Goal: Check status: Check status

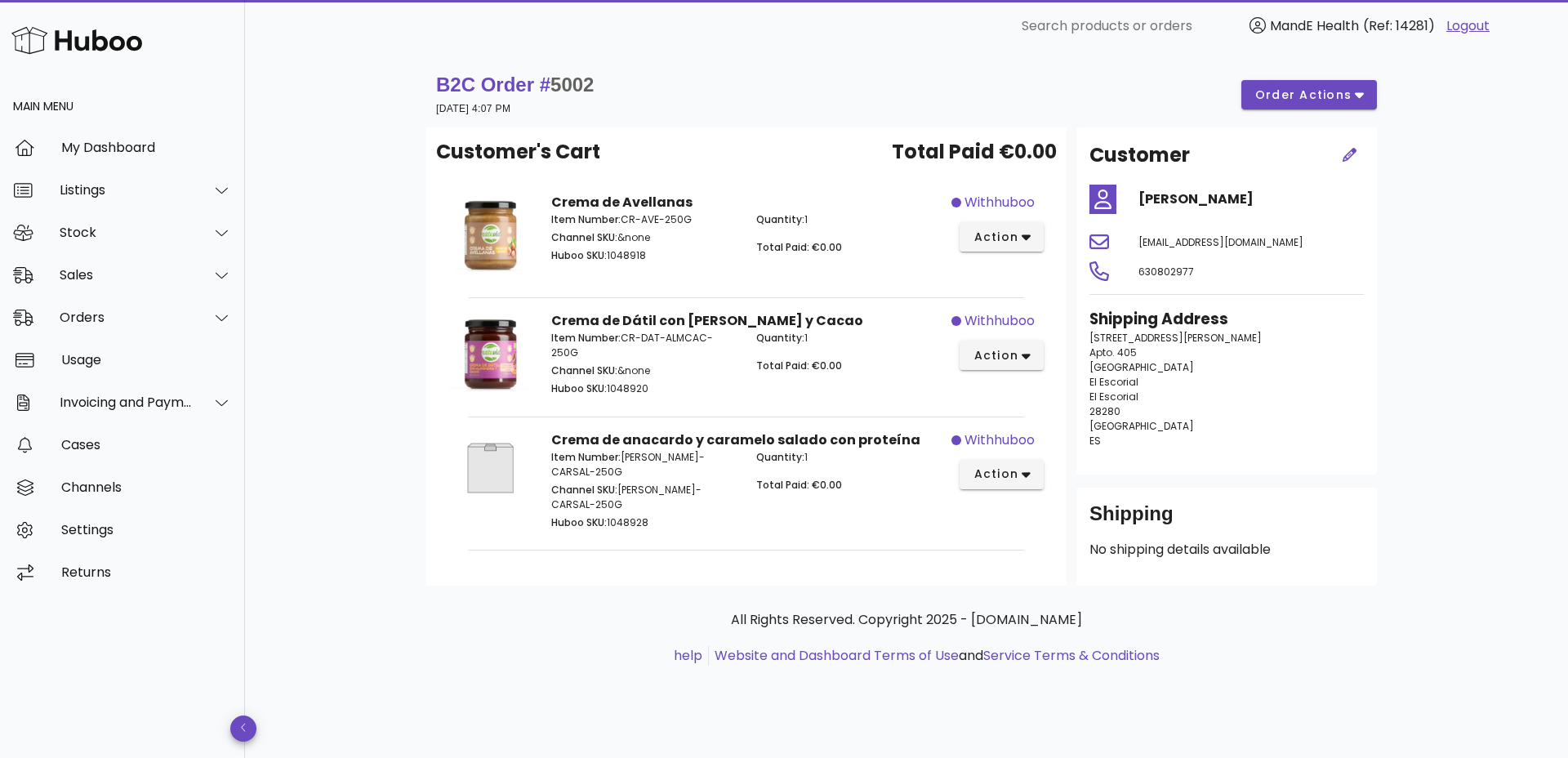
click at [92, 43] on img at bounding box center [77, 40] width 131 height 36
click at [94, 137] on div "My Dashboard" at bounding box center [147, 148] width 171 height 36
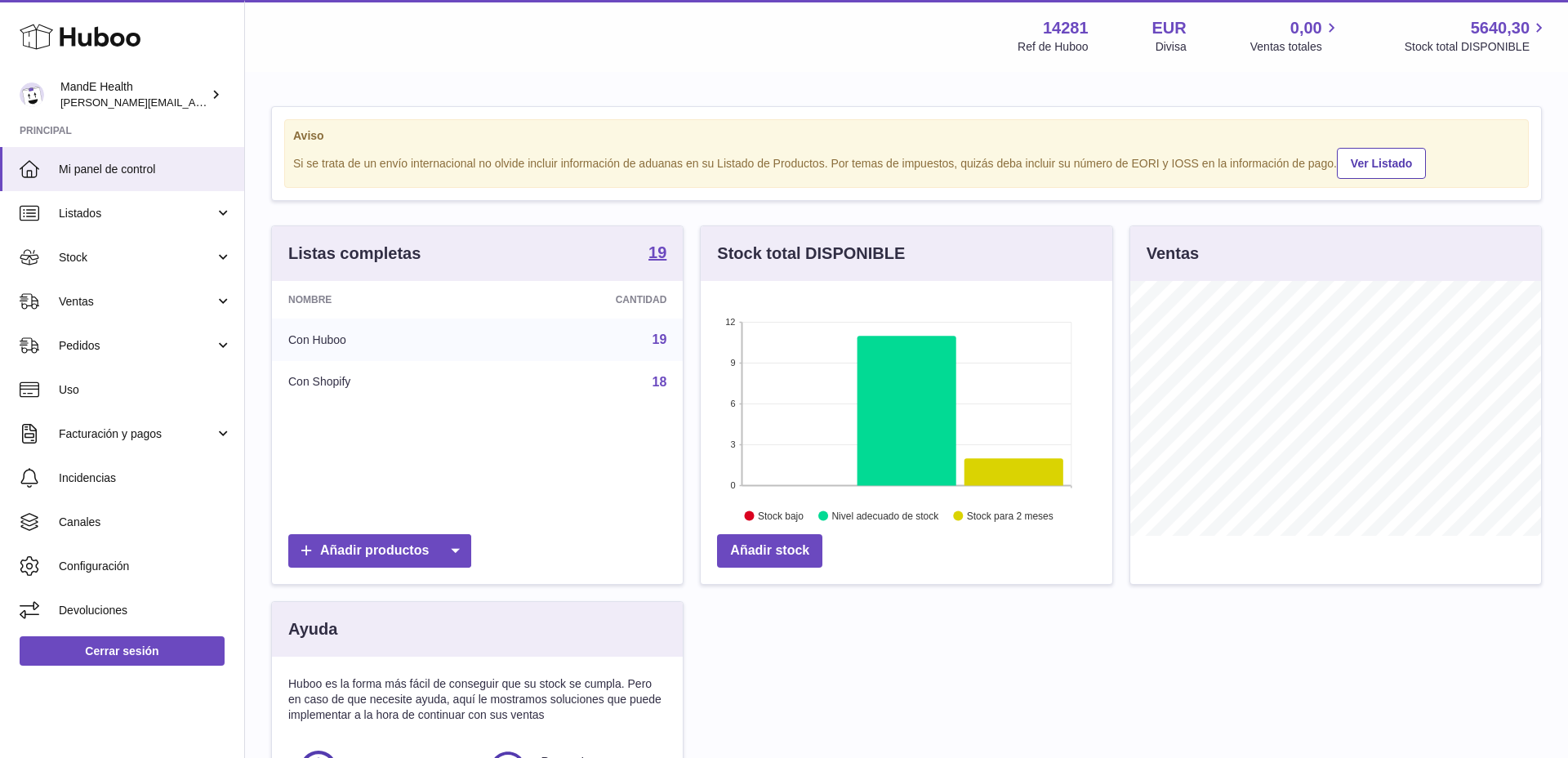
scroll to position [255, 412]
click at [96, 242] on link "Stock" at bounding box center [121, 257] width 244 height 44
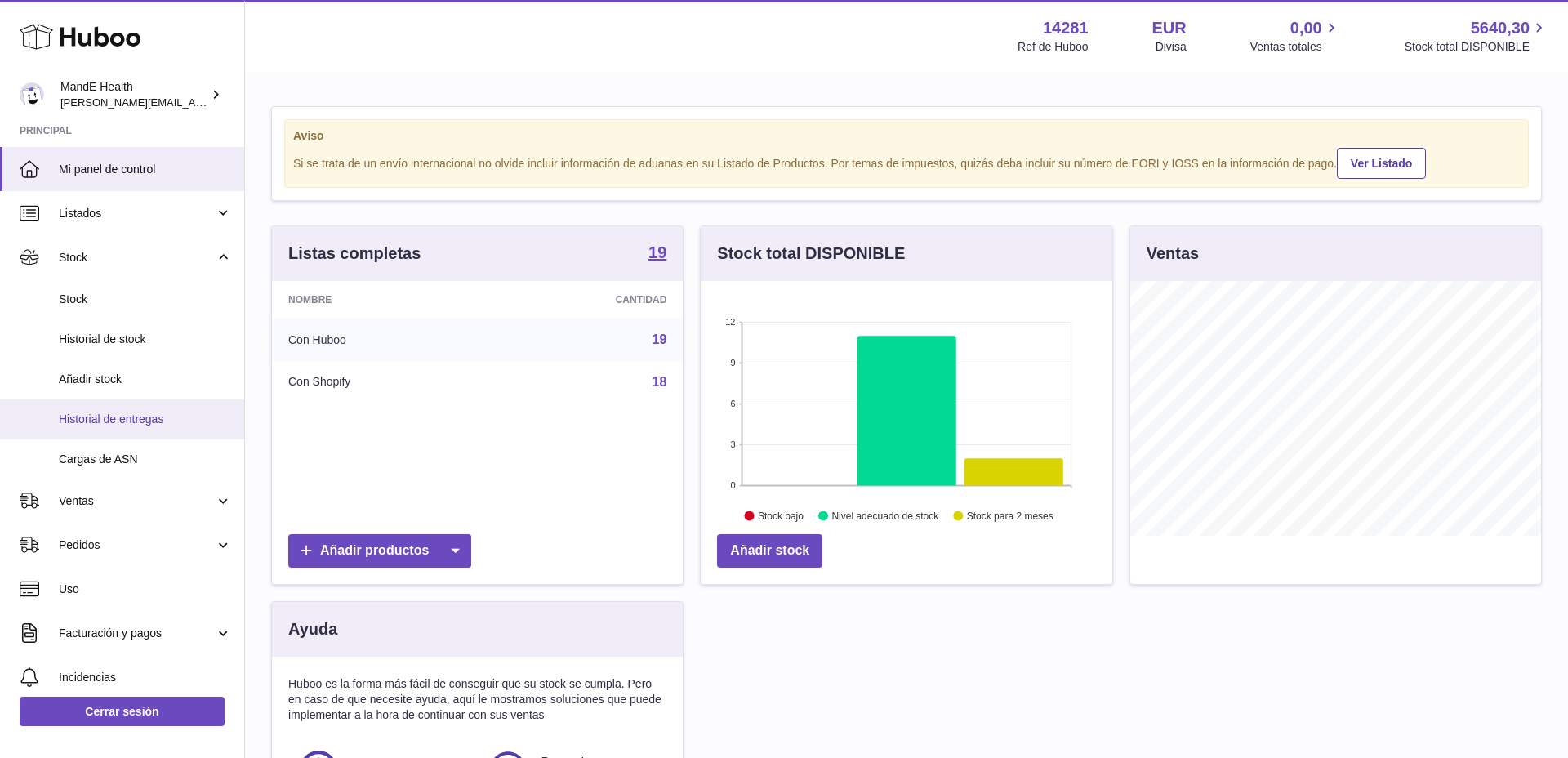
click at [116, 418] on span "Historial de entregas" at bounding box center [145, 420] width 173 height 16
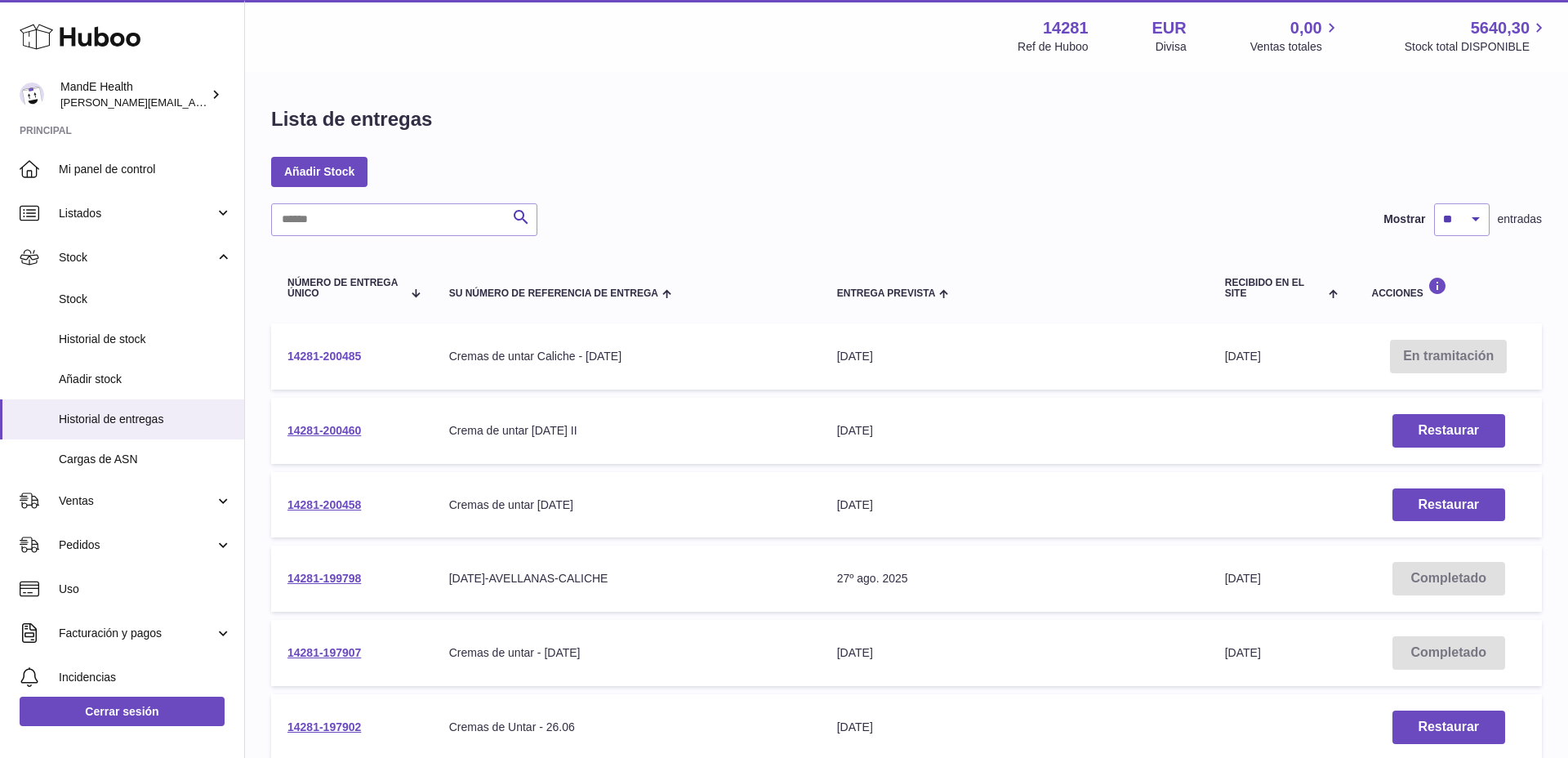
click at [338, 350] on link "14281-200485" at bounding box center [324, 356] width 74 height 13
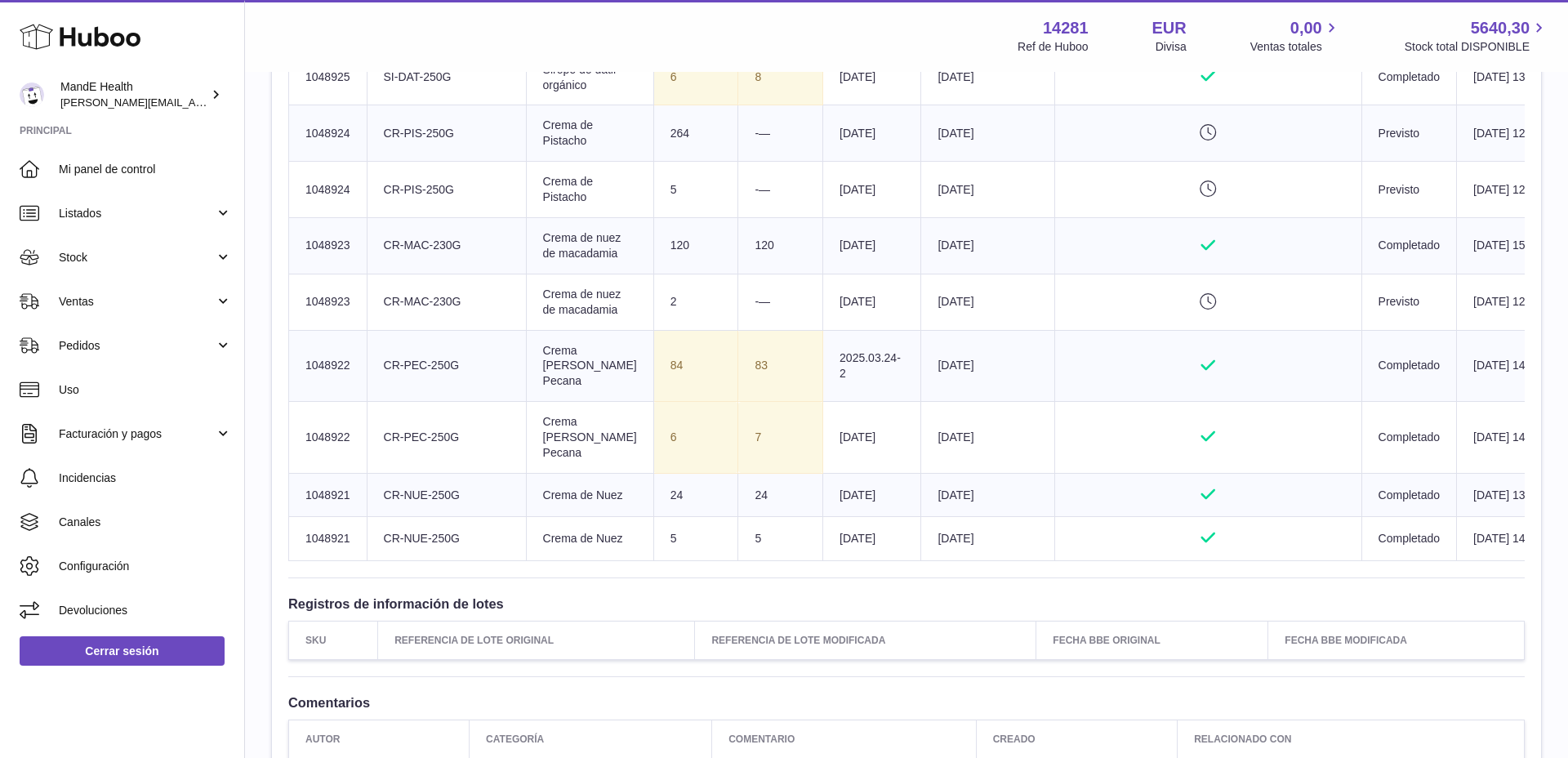
scroll to position [2191, 0]
drag, startPoint x: 418, startPoint y: 294, endPoint x: 1504, endPoint y: 299, distance: 1086.0
click at [1504, 272] on tr "Número SKU de Huboo 1048923 delivery.detail.column.clientIdentifier CR-MAC-230G…" at bounding box center [930, 244] width 1282 height 56
click at [1492, 272] on td "25th Sep 2025 15:47" at bounding box center [1515, 244] width 114 height 56
